Goal: Task Accomplishment & Management: Use online tool/utility

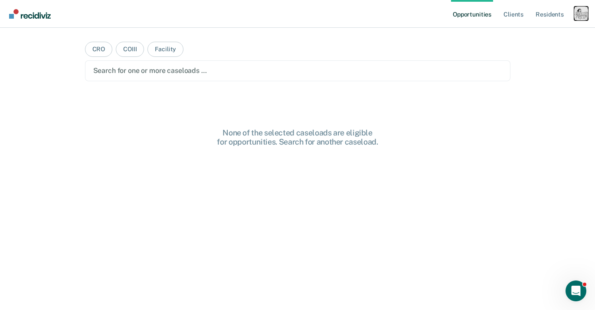
click at [579, 16] on div "Profile dropdown button" at bounding box center [582, 14] width 14 height 14
click at [531, 36] on link "Profile" at bounding box center [547, 35] width 70 height 7
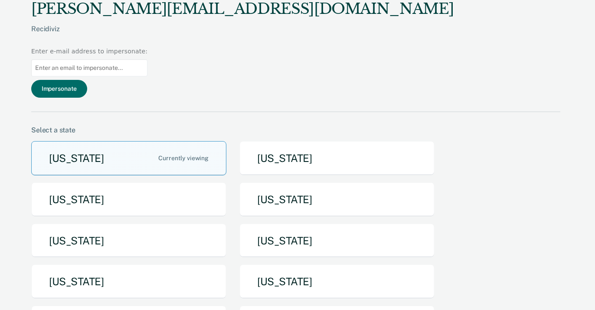
click at [148, 59] on input at bounding box center [89, 67] width 116 height 17
paste input "[EMAIL_ADDRESS][PERSON_NAME][DOMAIN_NAME]"
type input "[EMAIL_ADDRESS][PERSON_NAME][DOMAIN_NAME]"
click at [87, 80] on button "Impersonate" at bounding box center [59, 89] width 56 height 18
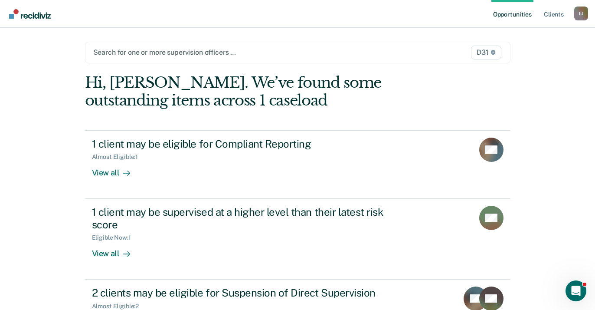
click at [223, 59] on div "Search for one or more supervision officers … D31" at bounding box center [298, 53] width 426 height 22
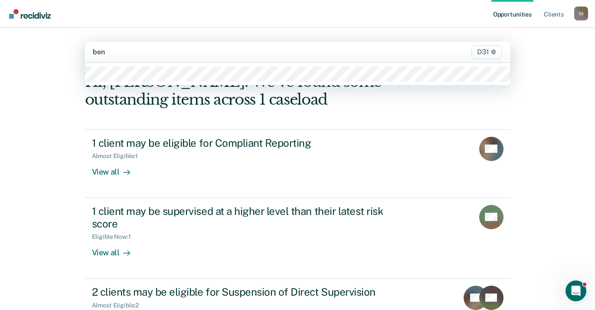
type input "ben"
